Goal: Use online tool/utility: Use online tool/utility

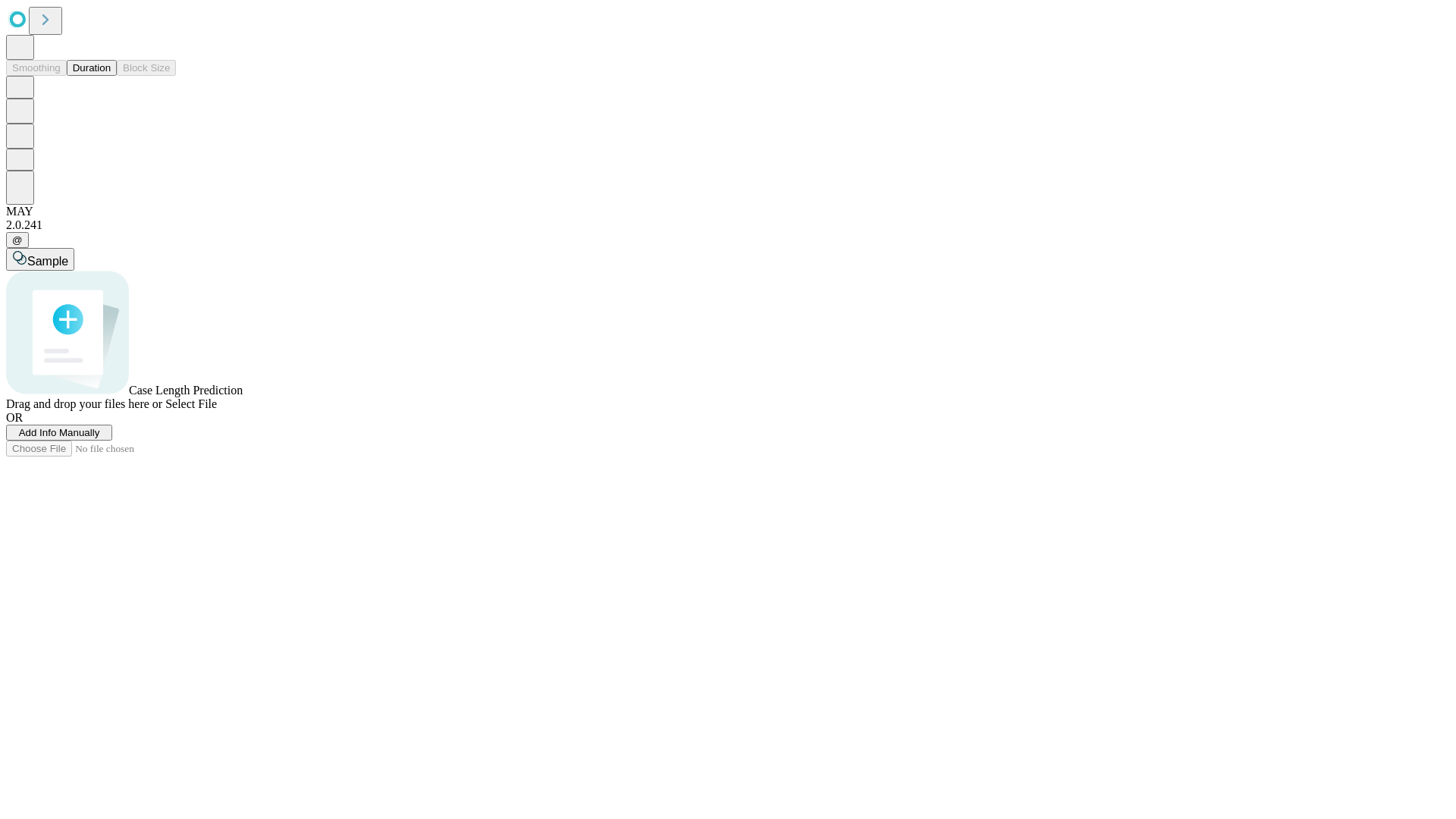
click at [111, 76] on button "Duration" at bounding box center [92, 68] width 50 height 16
click at [217, 410] on span "Select File" at bounding box center [191, 403] width 52 height 13
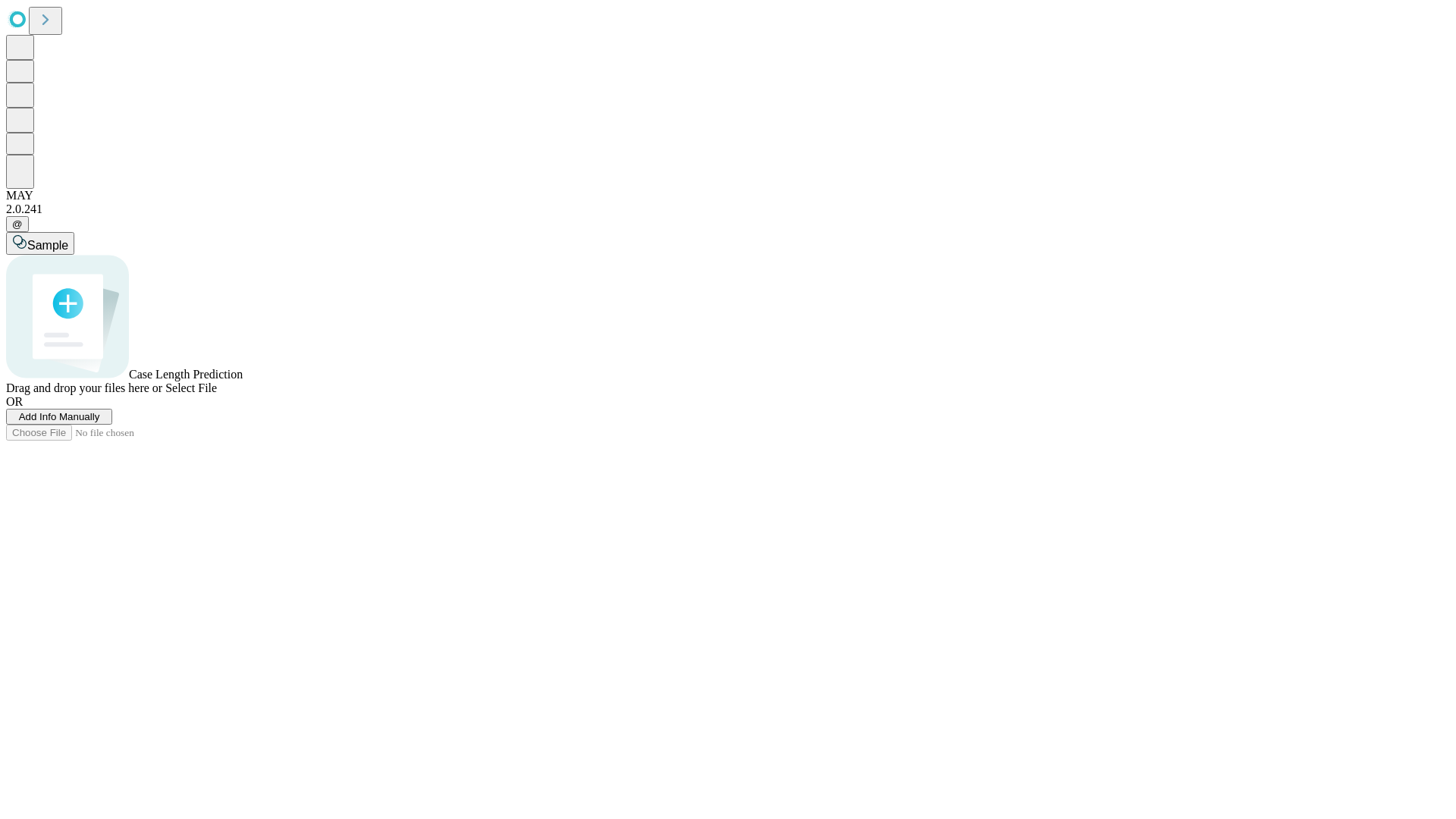
click at [217, 394] on span "Select File" at bounding box center [191, 387] width 52 height 13
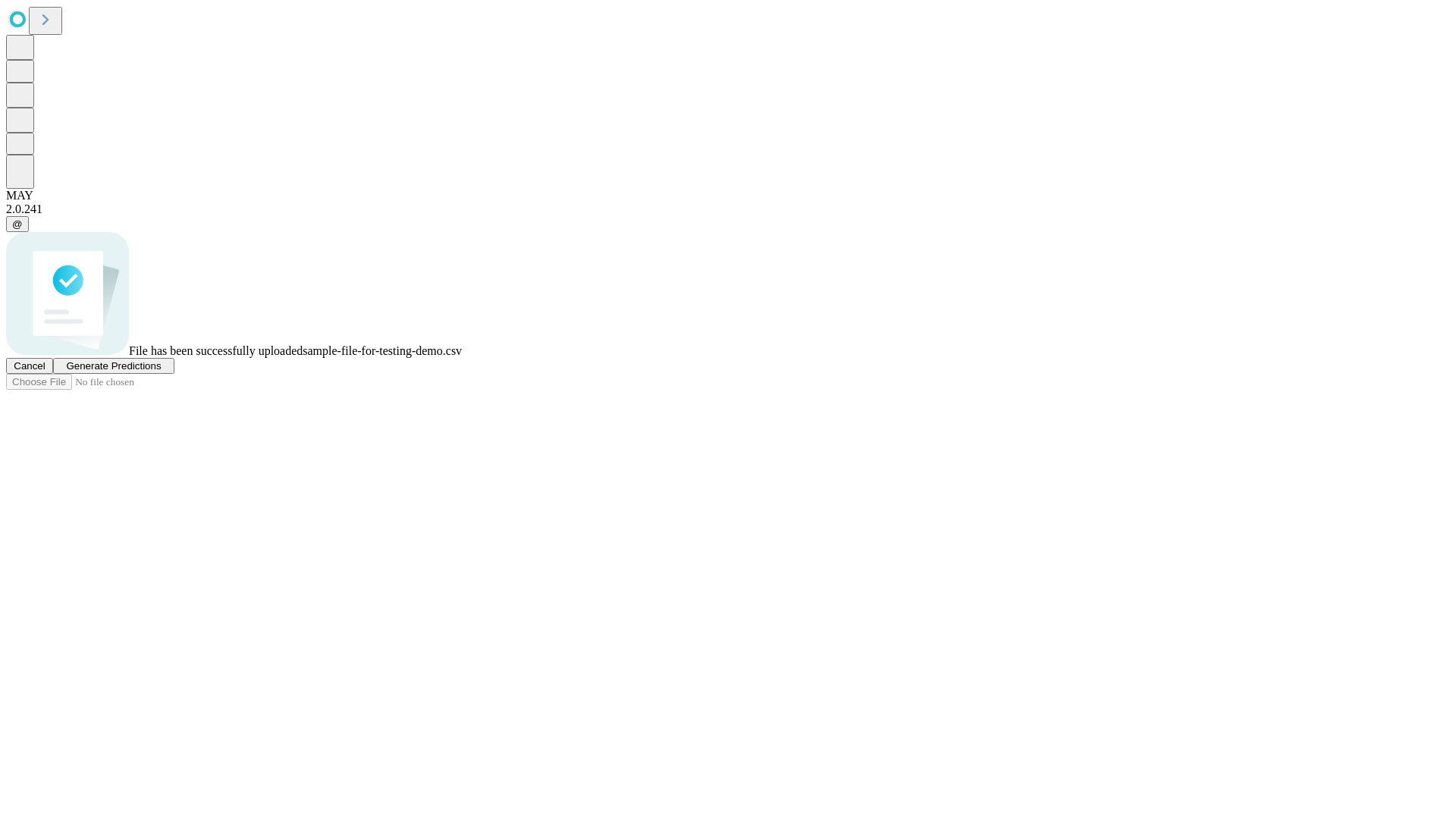
click at [161, 372] on span "Generate Predictions" at bounding box center [113, 366] width 95 height 12
